Goal: Book appointment/travel/reservation

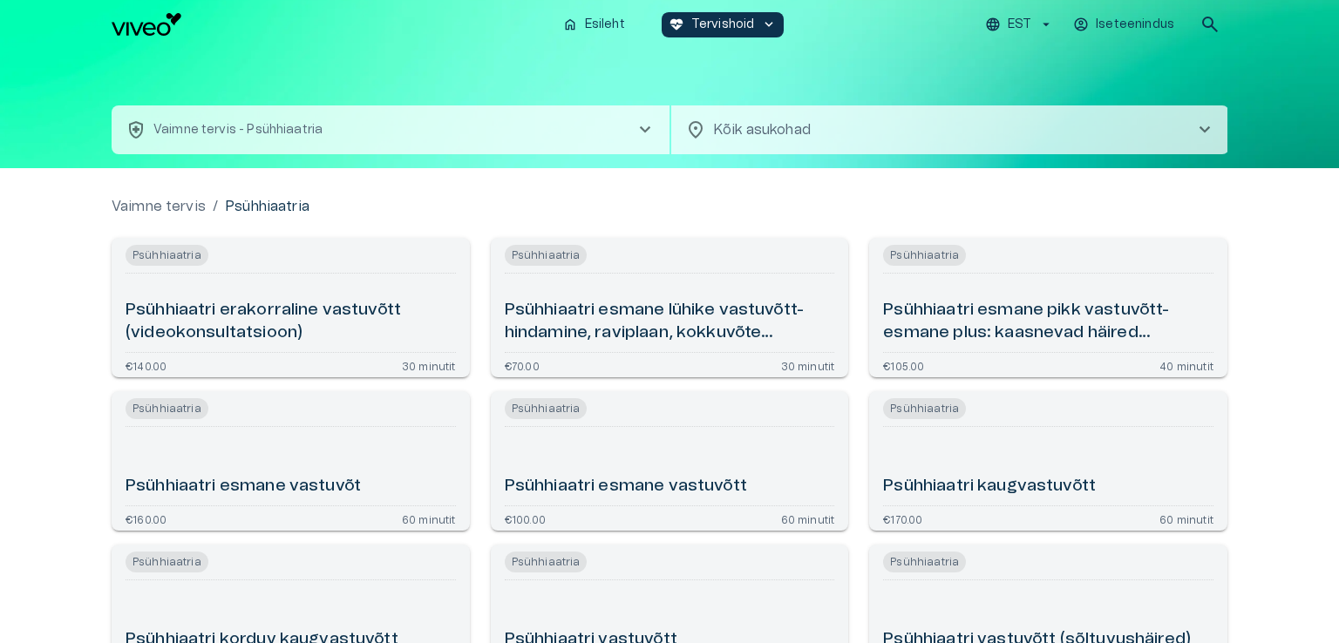
click at [764, 134] on body "Hindame teie privaatsust Kasutame küpsiseid teie sirvimiskogemuse parandamiseks…" at bounding box center [669, 321] width 1339 height 643
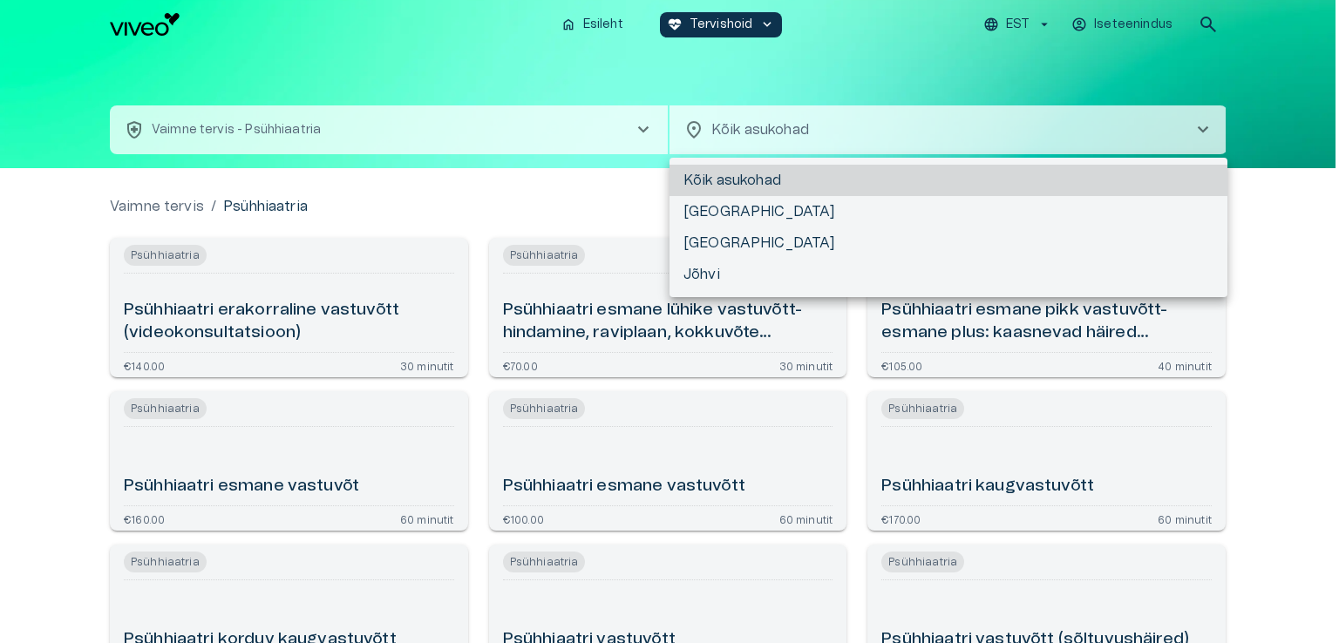
click at [753, 207] on li "[GEOGRAPHIC_DATA]" at bounding box center [949, 211] width 558 height 31
type input "**********"
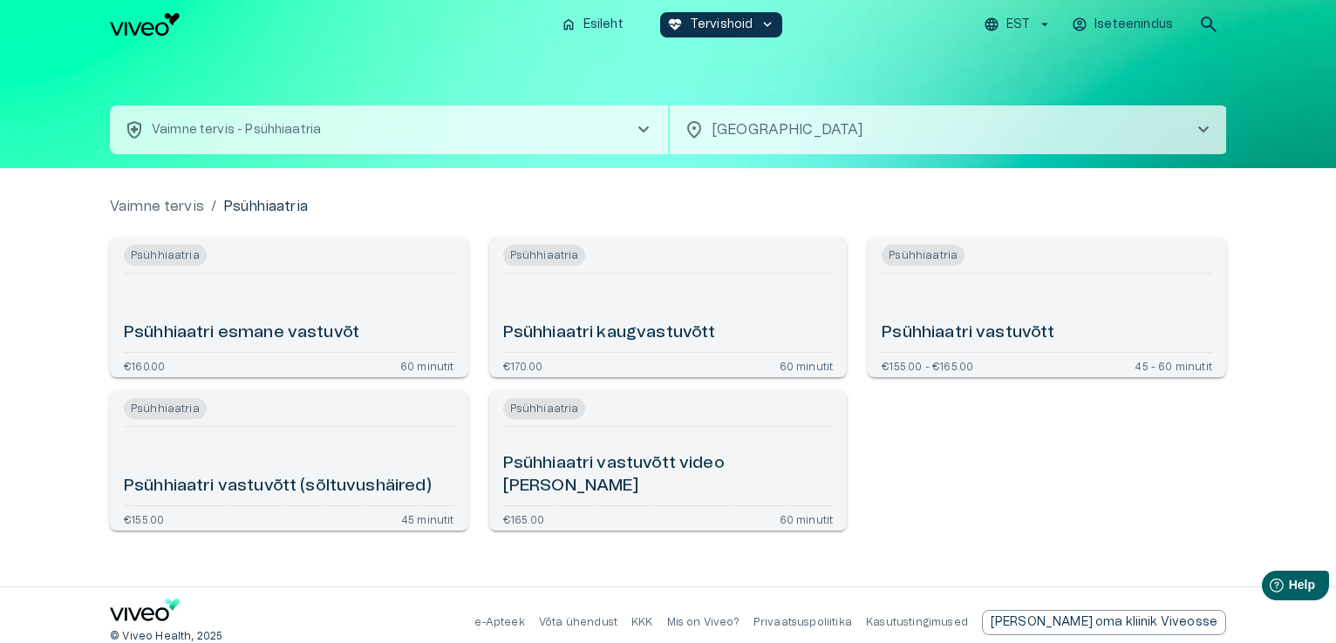
click at [303, 309] on div "Psühhiaatri esmane vastuvõt" at bounding box center [289, 313] width 330 height 65
click at [733, 291] on div "Psühhiaatri kaugvastuvõtt" at bounding box center [668, 313] width 330 height 65
click at [1003, 314] on div "Psühhiaatri vastuvõtt" at bounding box center [1046, 313] width 330 height 65
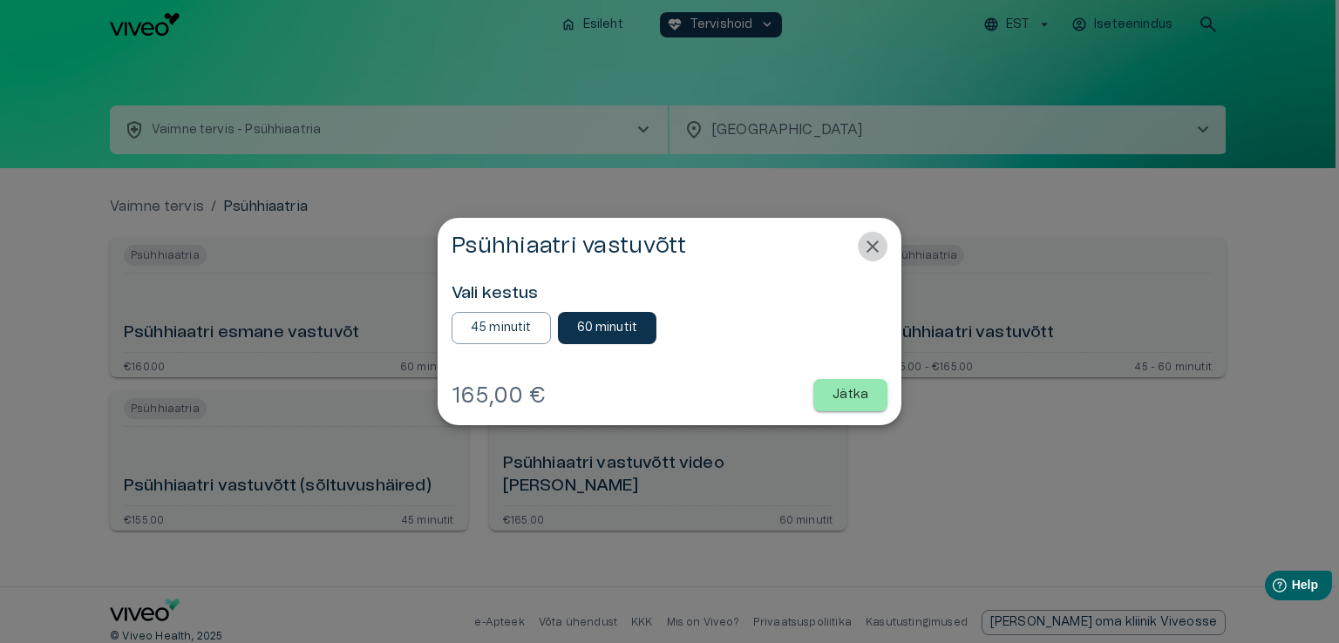
click at [879, 239] on icon "Close" at bounding box center [872, 246] width 21 height 21
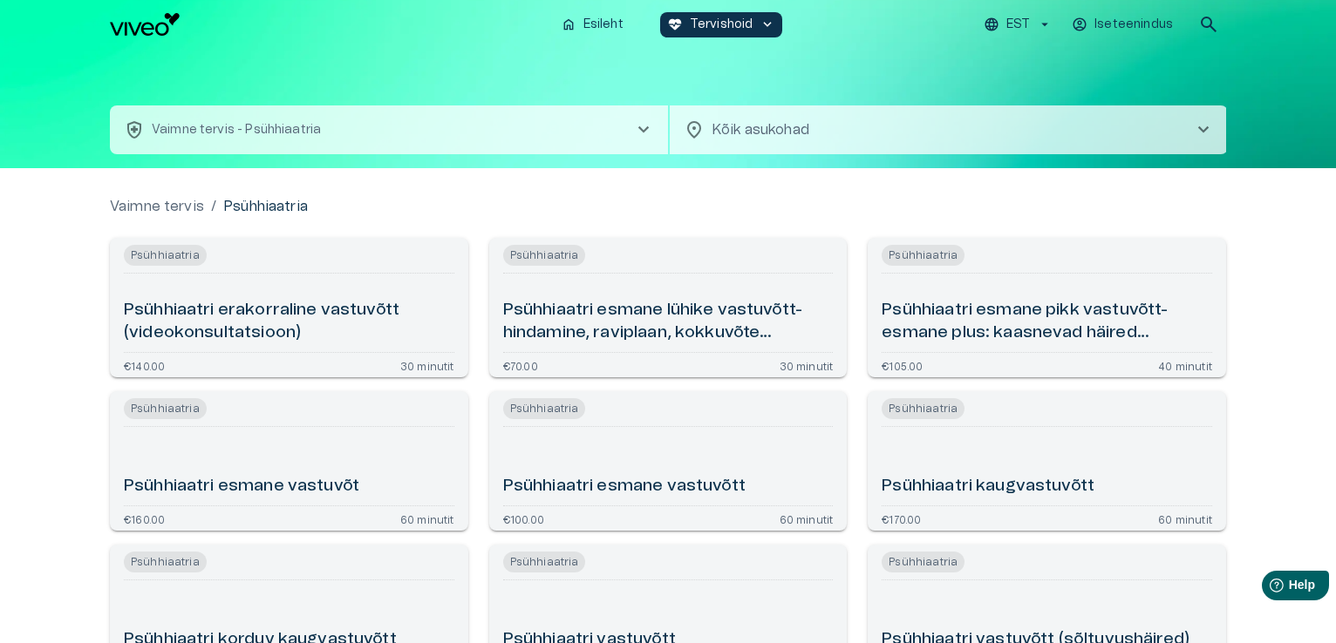
drag, startPoint x: 1335, startPoint y: 140, endPoint x: 1336, endPoint y: 167, distance: 26.2
click at [1336, 167] on html "Hindame teie privaatsust Kasutame küpsiseid teie sirvimiskogemuse parandamiseks…" at bounding box center [668, 321] width 1336 height 643
click at [677, 317] on h6 "Psühhiaatri esmane lühike vastuvõtt- hindamine, raviplaan, kokkuvõte (videokons…" at bounding box center [668, 322] width 330 height 46
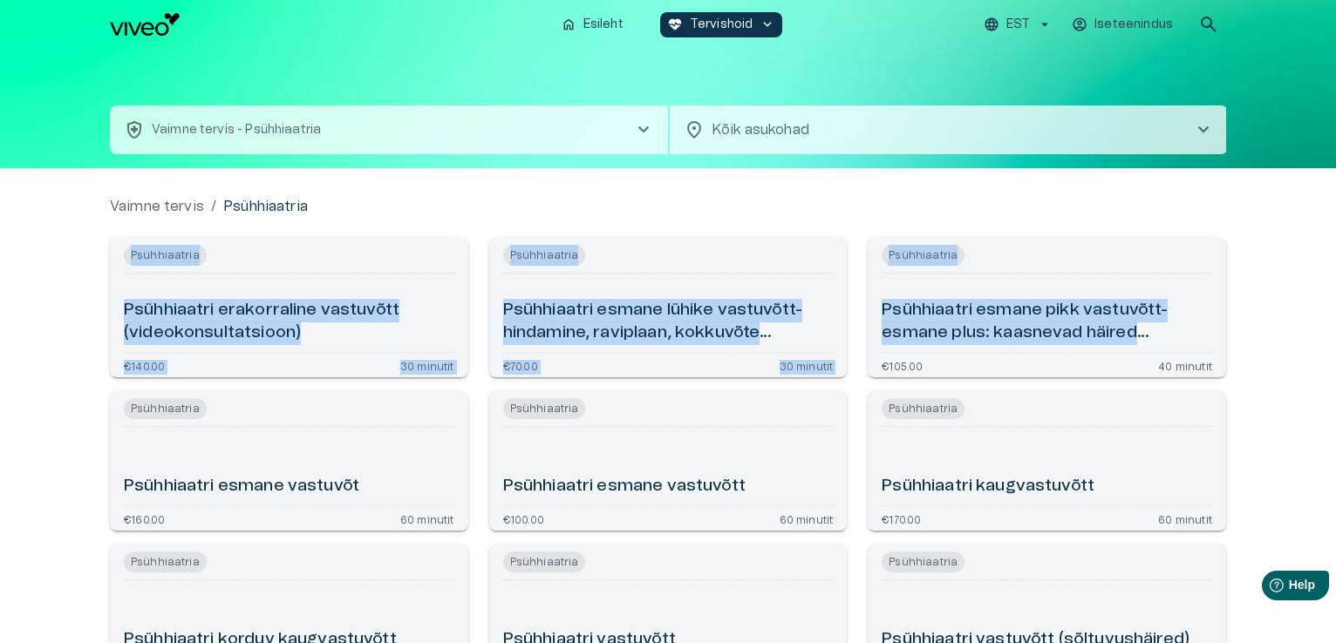
drag, startPoint x: 1335, startPoint y: 208, endPoint x: 1335, endPoint y: 329, distance: 120.3
click at [1335, 329] on div "Vaimne tervis / Psühhiaatria Psühhiaatria Psühhiaatri erakorraline vastuvõtt (v…" at bounding box center [668, 530] width 1336 height 725
click at [1119, 207] on div "Vaimne tervis / Psühhiaatria" at bounding box center [668, 206] width 1116 height 21
